Goal: Information Seeking & Learning: Understand process/instructions

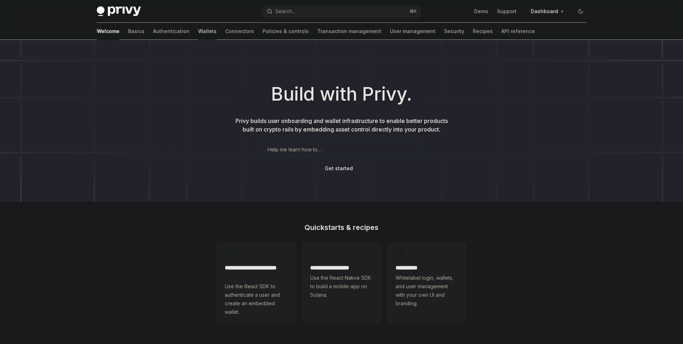
click at [198, 33] on link "Wallets" at bounding box center [207, 31] width 19 height 17
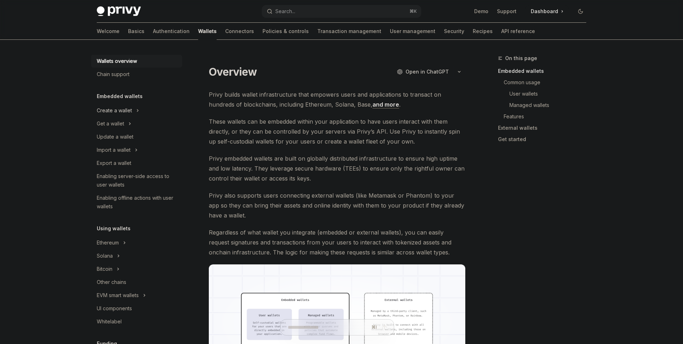
click at [123, 115] on button "Create a wallet" at bounding box center [136, 110] width 91 height 13
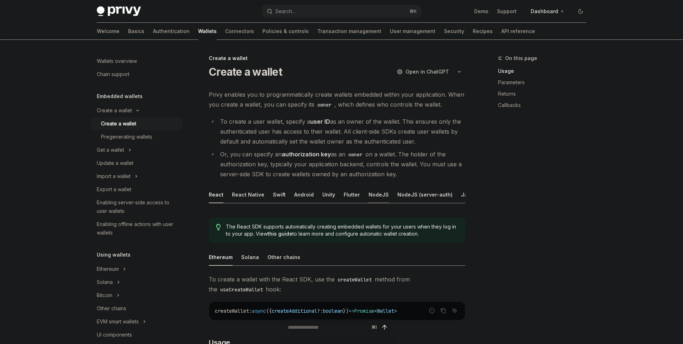
click at [379, 193] on div "NodeJS" at bounding box center [379, 194] width 20 height 17
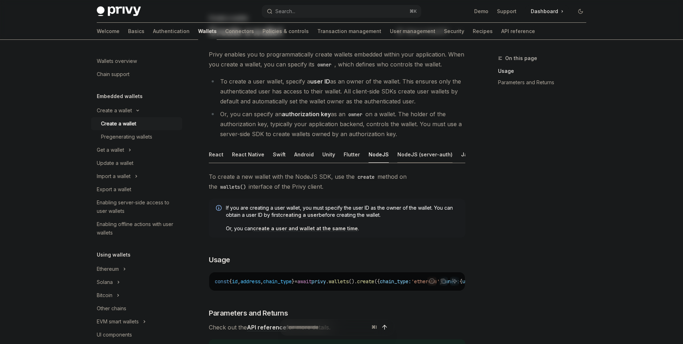
scroll to position [43, 0]
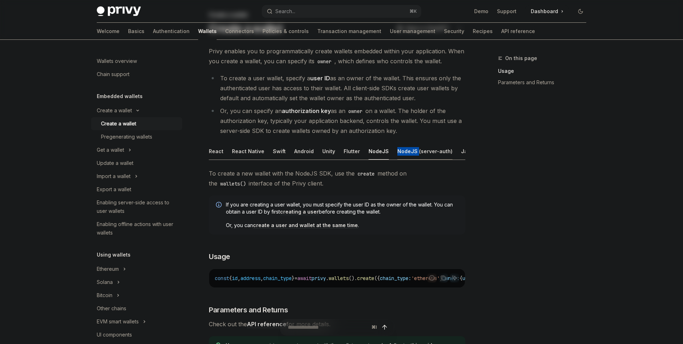
click at [414, 147] on div "NodeJS (server-auth)" at bounding box center [424, 151] width 55 height 17
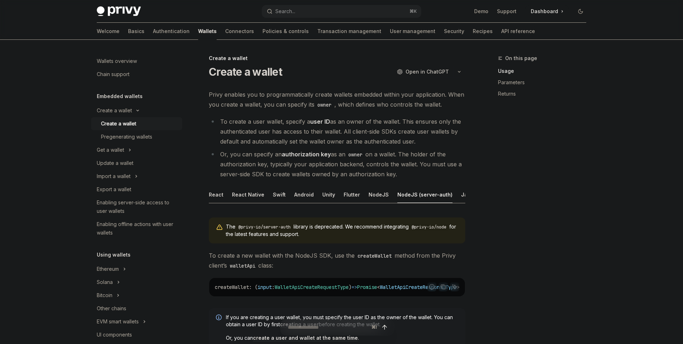
click at [460, 73] on button "button" at bounding box center [459, 72] width 12 height 12
click at [427, 105] on div "Open in [PERSON_NAME]" at bounding box center [417, 103] width 67 height 7
click at [461, 73] on button "button" at bounding box center [459, 72] width 12 height 12
click at [422, 109] on div "Ask questions about this page" at bounding box center [417, 110] width 67 height 6
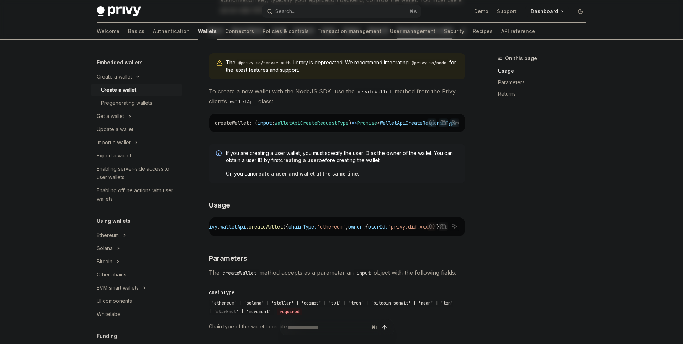
scroll to position [35, 0]
click at [114, 247] on button "Solana" at bounding box center [136, 247] width 91 height 13
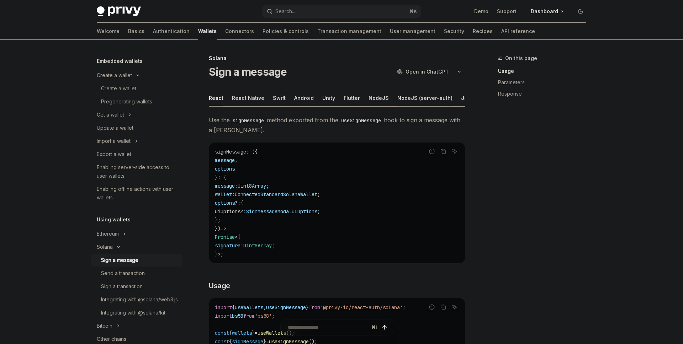
click at [401, 99] on div "NodeJS (server-auth)" at bounding box center [424, 98] width 55 height 17
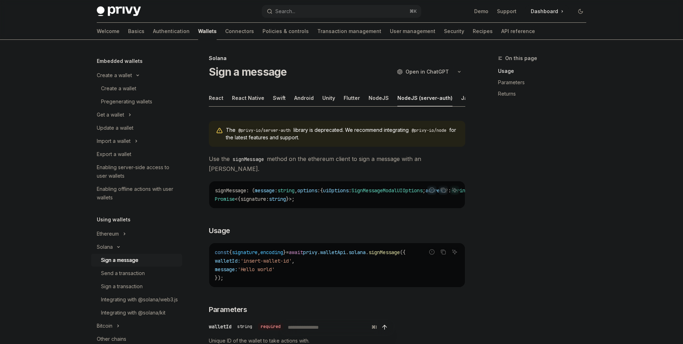
click at [461, 71] on icon "button" at bounding box center [459, 71] width 9 height 3
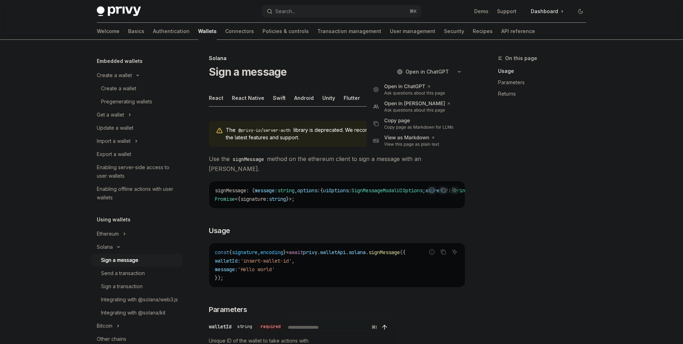
click at [325, 163] on span "Use the signMessage method on the ethereum client to sign a message with an [PE…" at bounding box center [337, 164] width 257 height 20
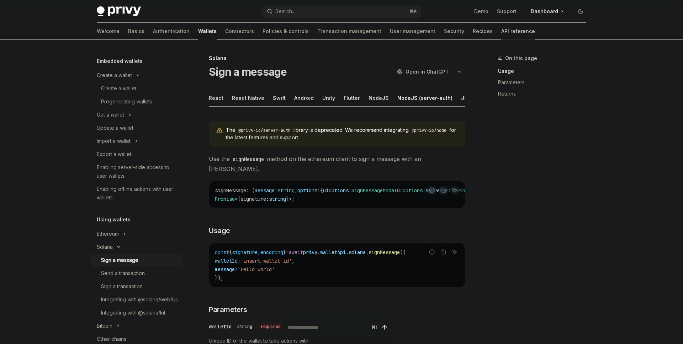
type textarea "*"
